Goal: Task Accomplishment & Management: Manage account settings

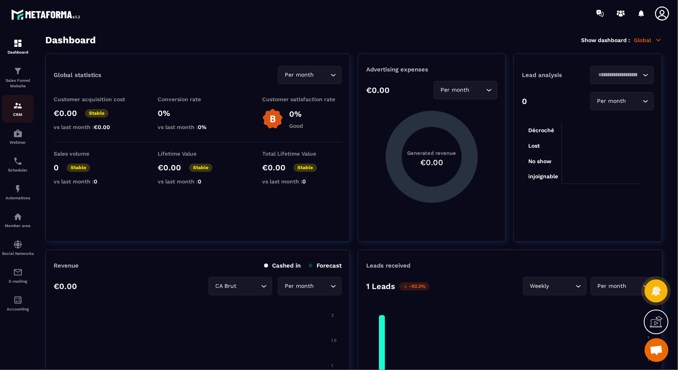
click at [9, 116] on p "CRM" at bounding box center [18, 114] width 32 height 4
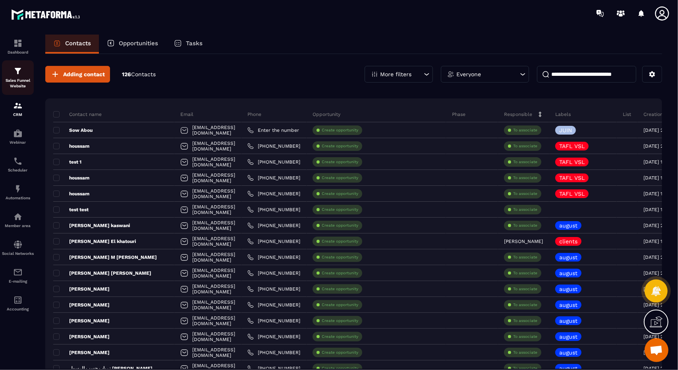
click at [20, 84] on p "Sales Funnel Website" at bounding box center [18, 83] width 32 height 11
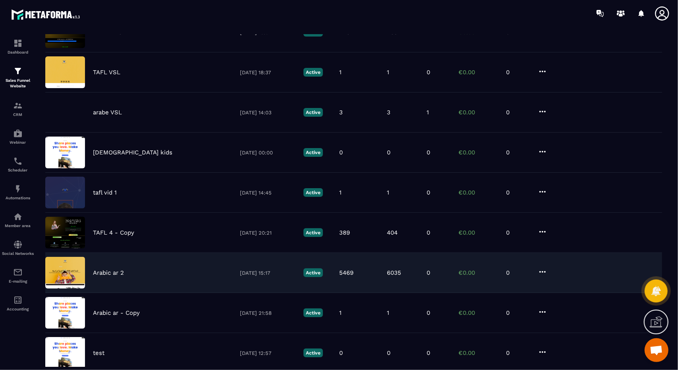
scroll to position [187, 0]
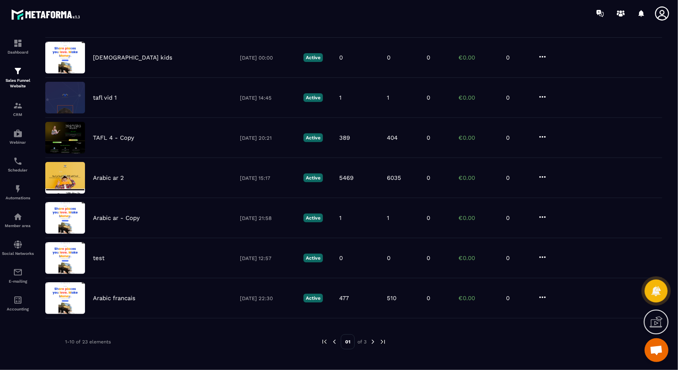
click at [373, 342] on img at bounding box center [373, 342] width 7 height 7
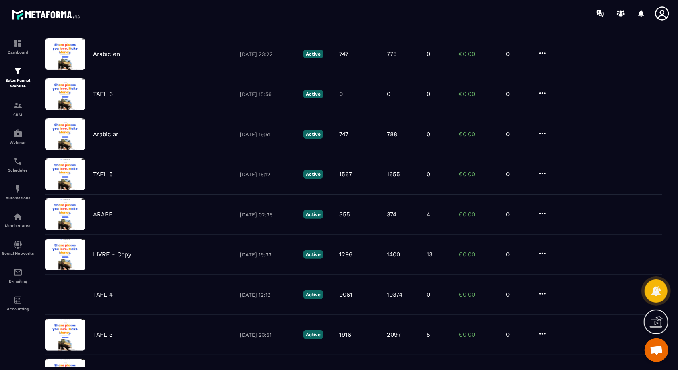
scroll to position [71, 0]
click at [18, 56] on link "Dashboard" at bounding box center [18, 47] width 32 height 28
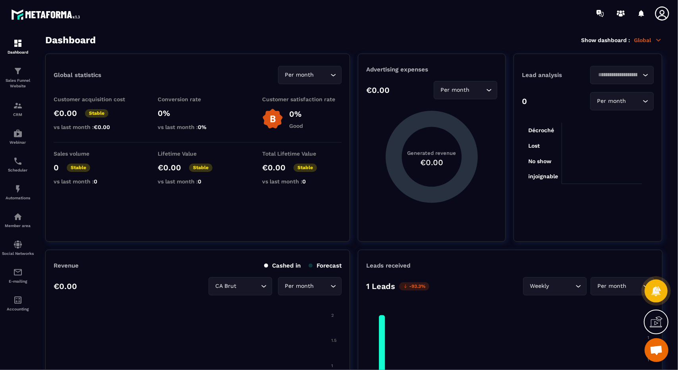
click at [662, 24] on div at bounding box center [385, 13] width 585 height 27
click at [663, 17] on icon at bounding box center [663, 14] width 16 height 16
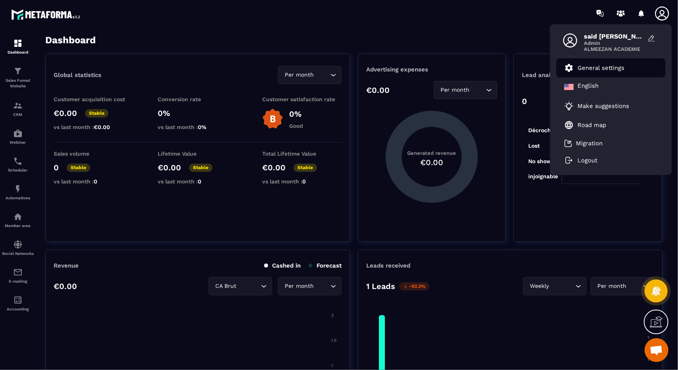
click at [619, 74] on li "General settings" at bounding box center [611, 67] width 109 height 19
click at [598, 74] on li "General settings" at bounding box center [611, 67] width 109 height 19
click at [578, 75] on li "General settings" at bounding box center [611, 67] width 109 height 19
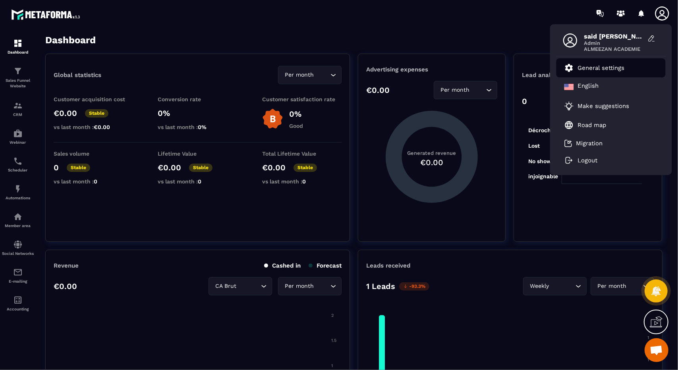
click at [567, 71] on icon at bounding box center [570, 68] width 10 height 10
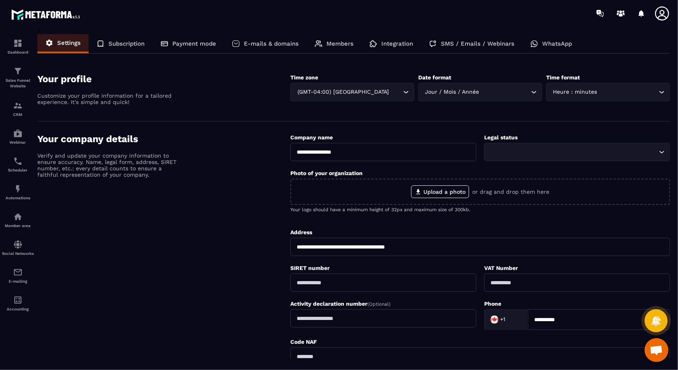
click at [504, 43] on p "SMS / Emails / Webinars" at bounding box center [478, 43] width 74 height 7
